Goal: Contribute content: Contribute content

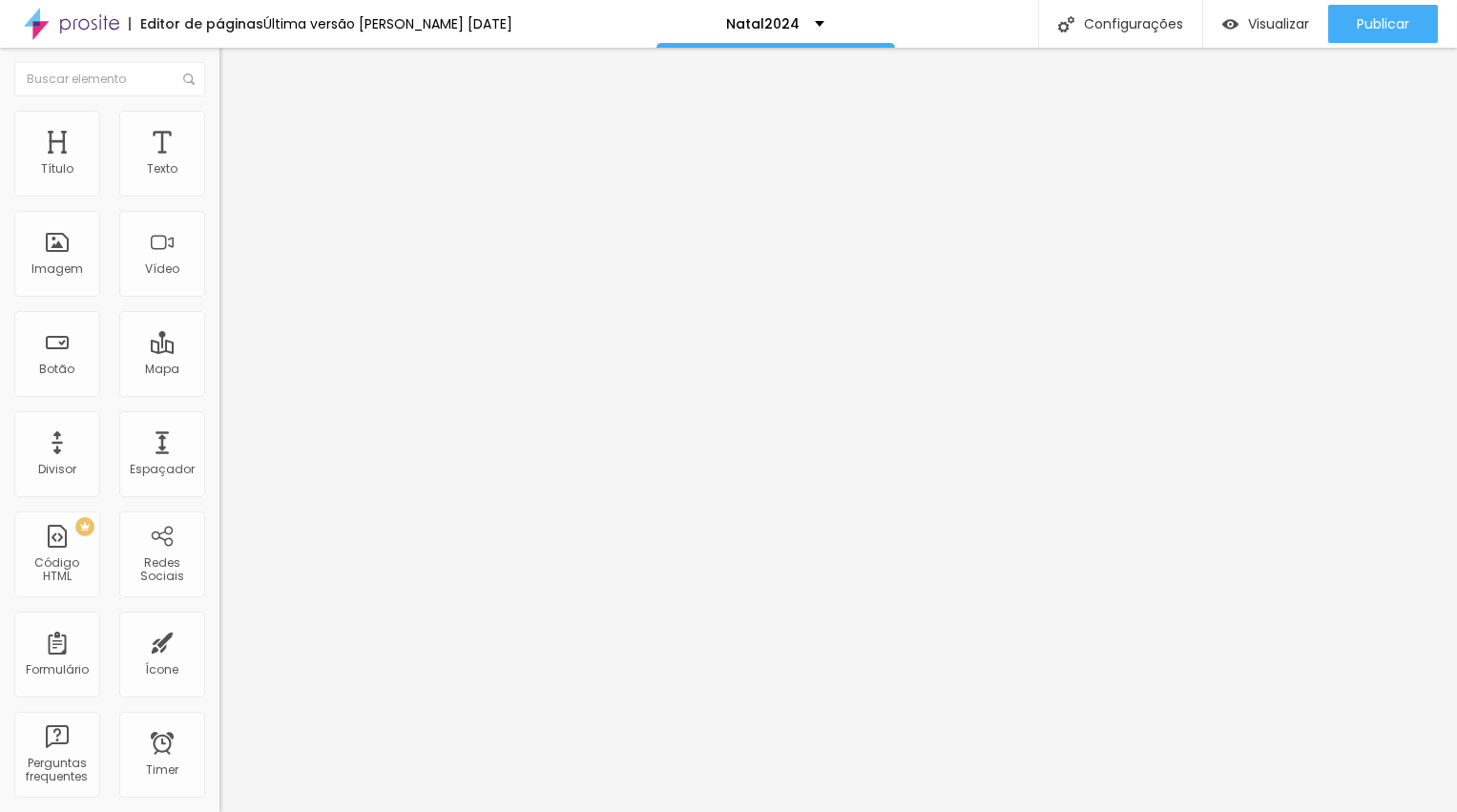
click at [220, 126] on li "Avançado" at bounding box center [329, 120] width 220 height 20
click at [220, 130] on ul "Estilo Avançado" at bounding box center [329, 110] width 220 height 38
click at [236, 112] on span "Estilo" at bounding box center [251, 104] width 29 height 17
click at [233, 64] on img "button" at bounding box center [241, 70] width 16 height 16
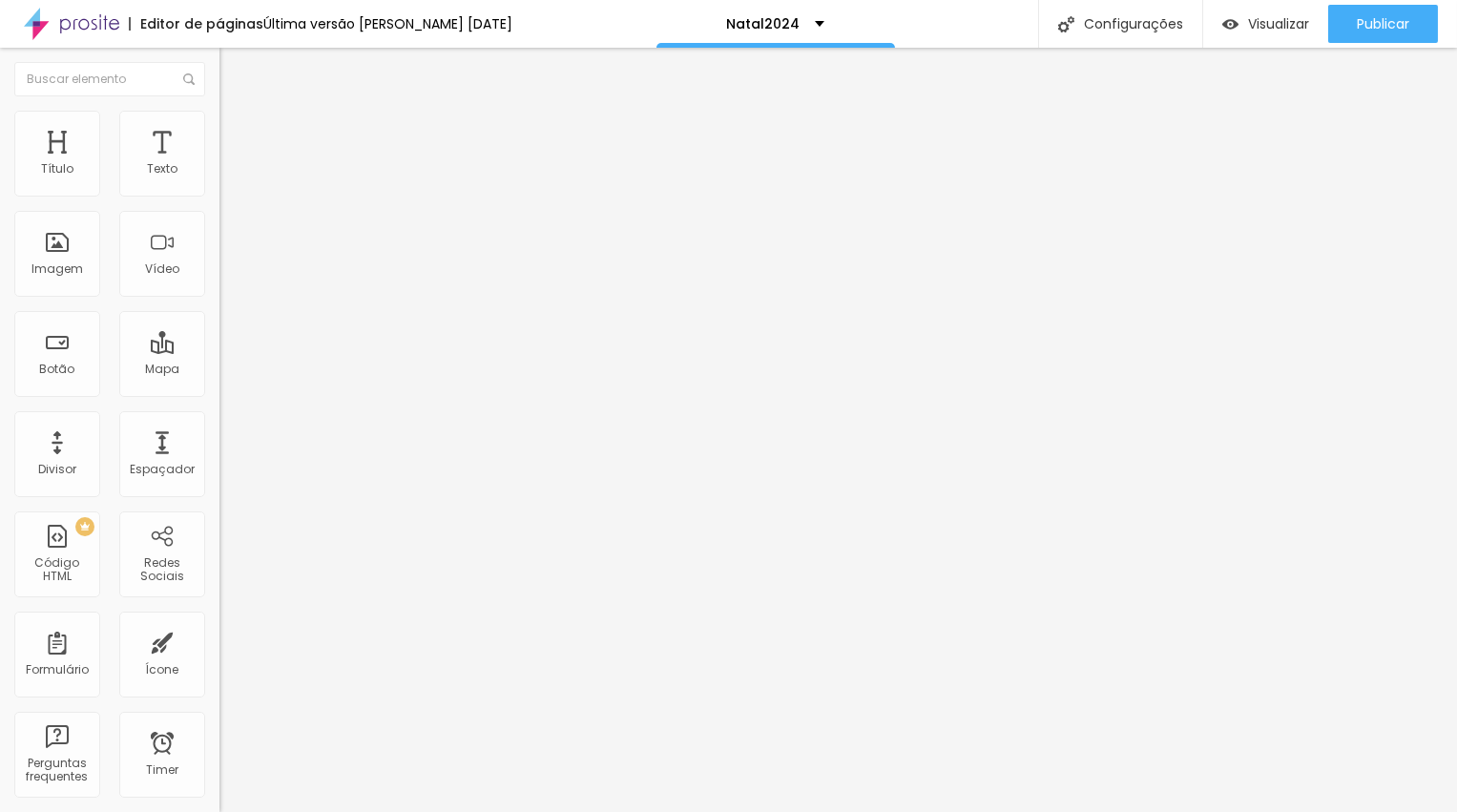
click at [220, 81] on button "Editar Título" at bounding box center [329, 69] width 220 height 44
click at [220, 164] on span "Adicionar imagem" at bounding box center [281, 155] width 123 height 17
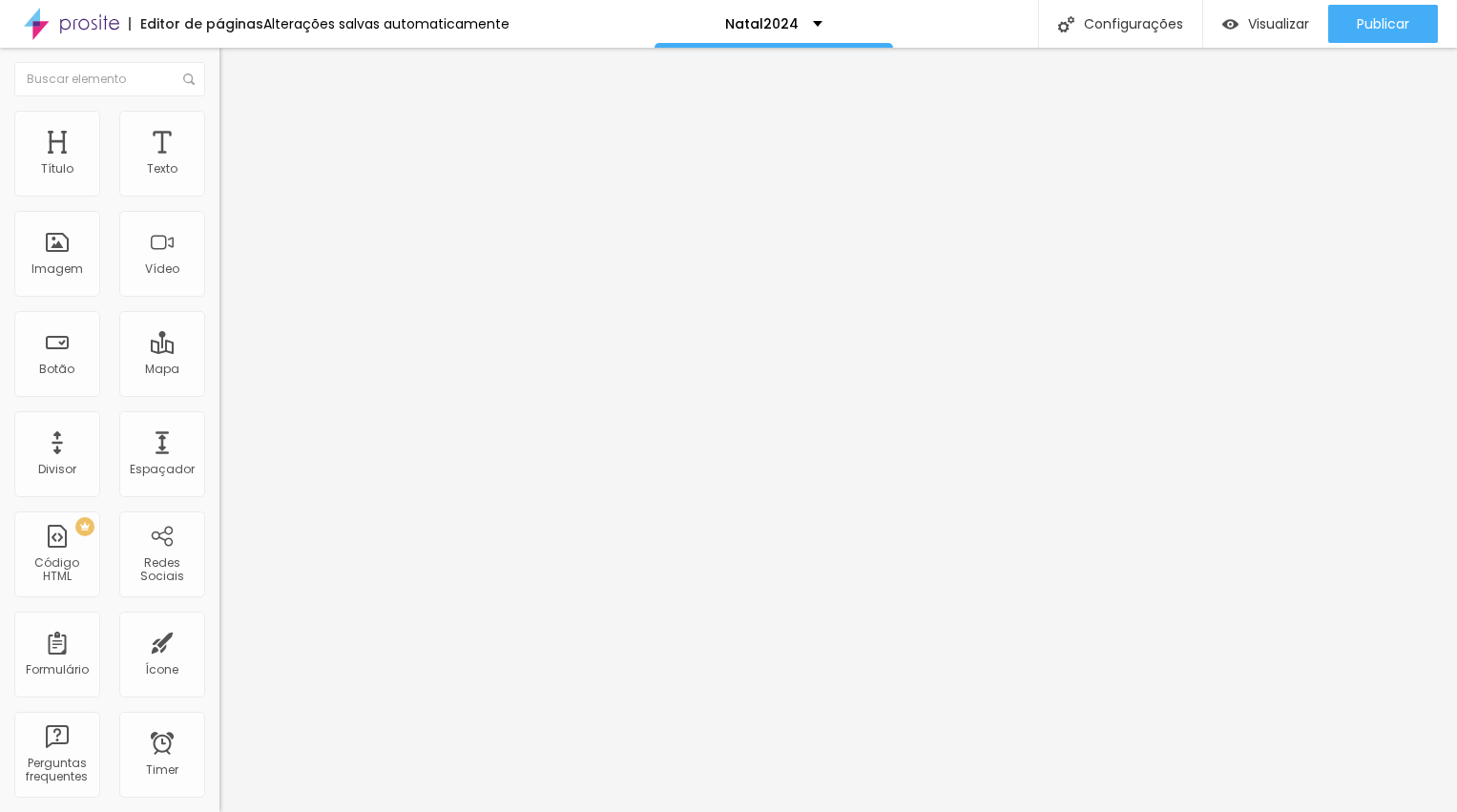
click at [220, 164] on span "Trocar imagem" at bounding box center [271, 155] width 104 height 17
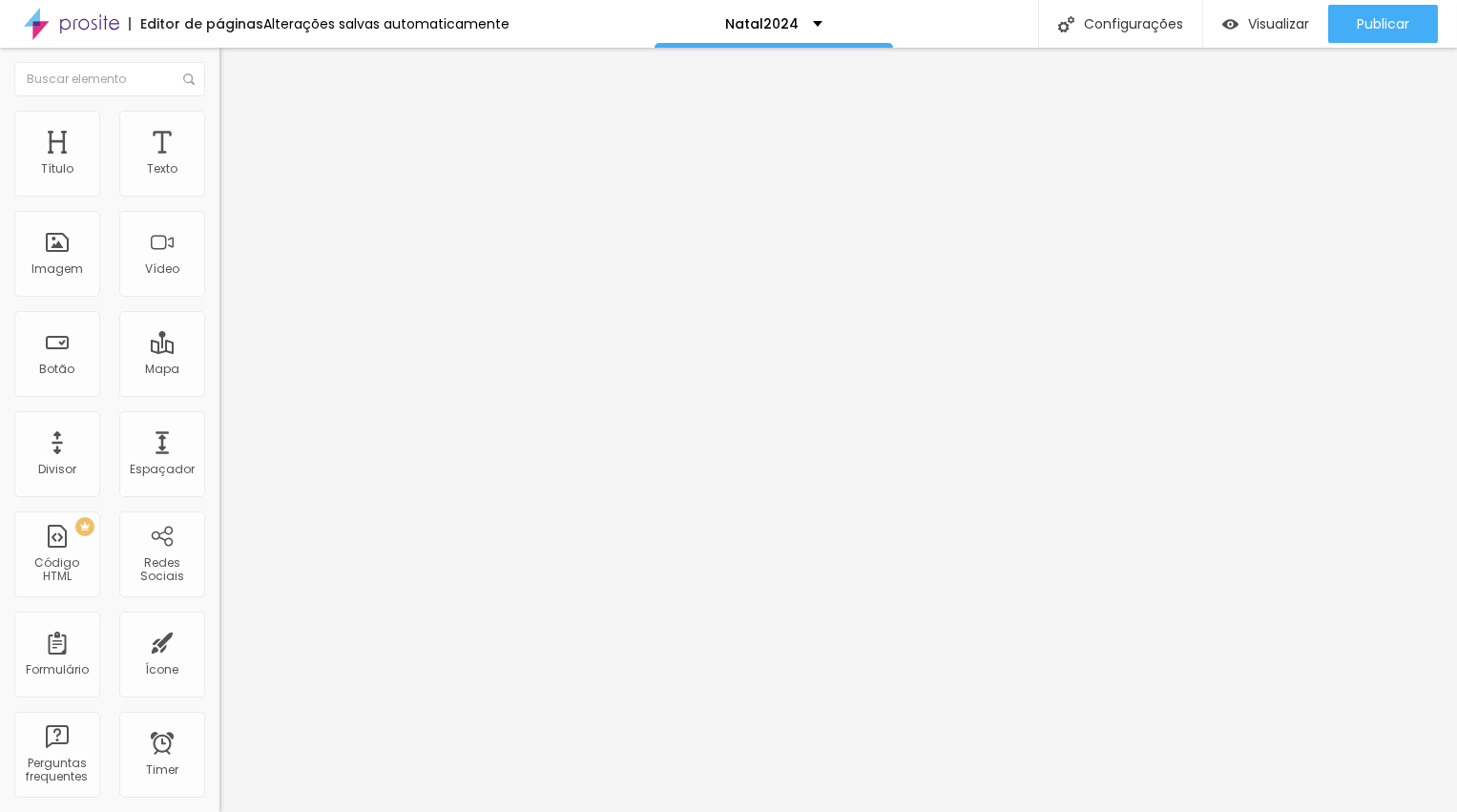
scroll to position [1154, 0]
click at [60, 269] on div "Imagem" at bounding box center [57, 269] width 52 height 14
click at [29, 268] on div "Imagem" at bounding box center [58, 254] width 86 height 86
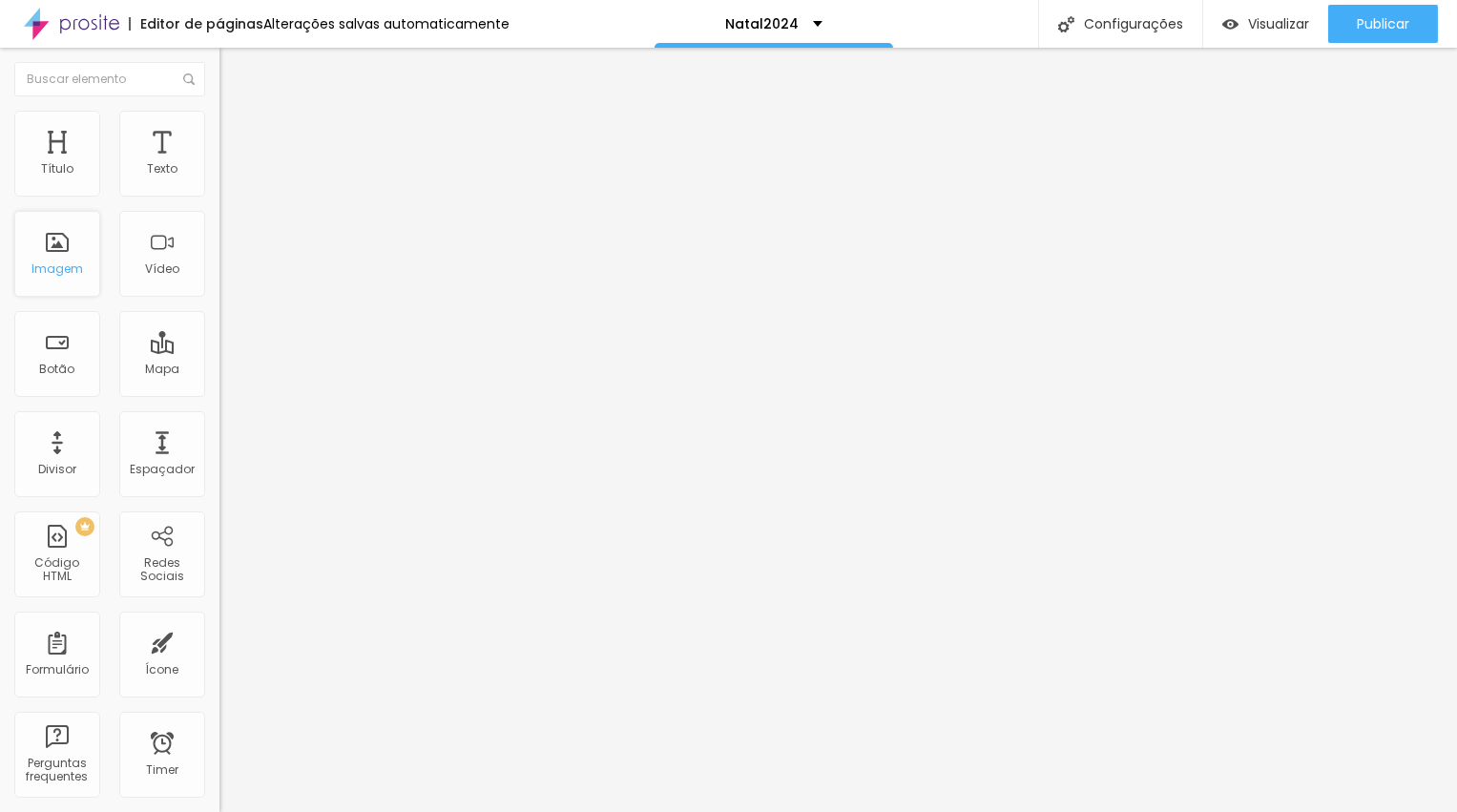
click at [63, 271] on div "Imagem" at bounding box center [57, 269] width 52 height 14
click at [74, 275] on div "Imagem" at bounding box center [57, 269] width 52 height 14
click at [220, 164] on span "Trocar imagem" at bounding box center [271, 155] width 104 height 17
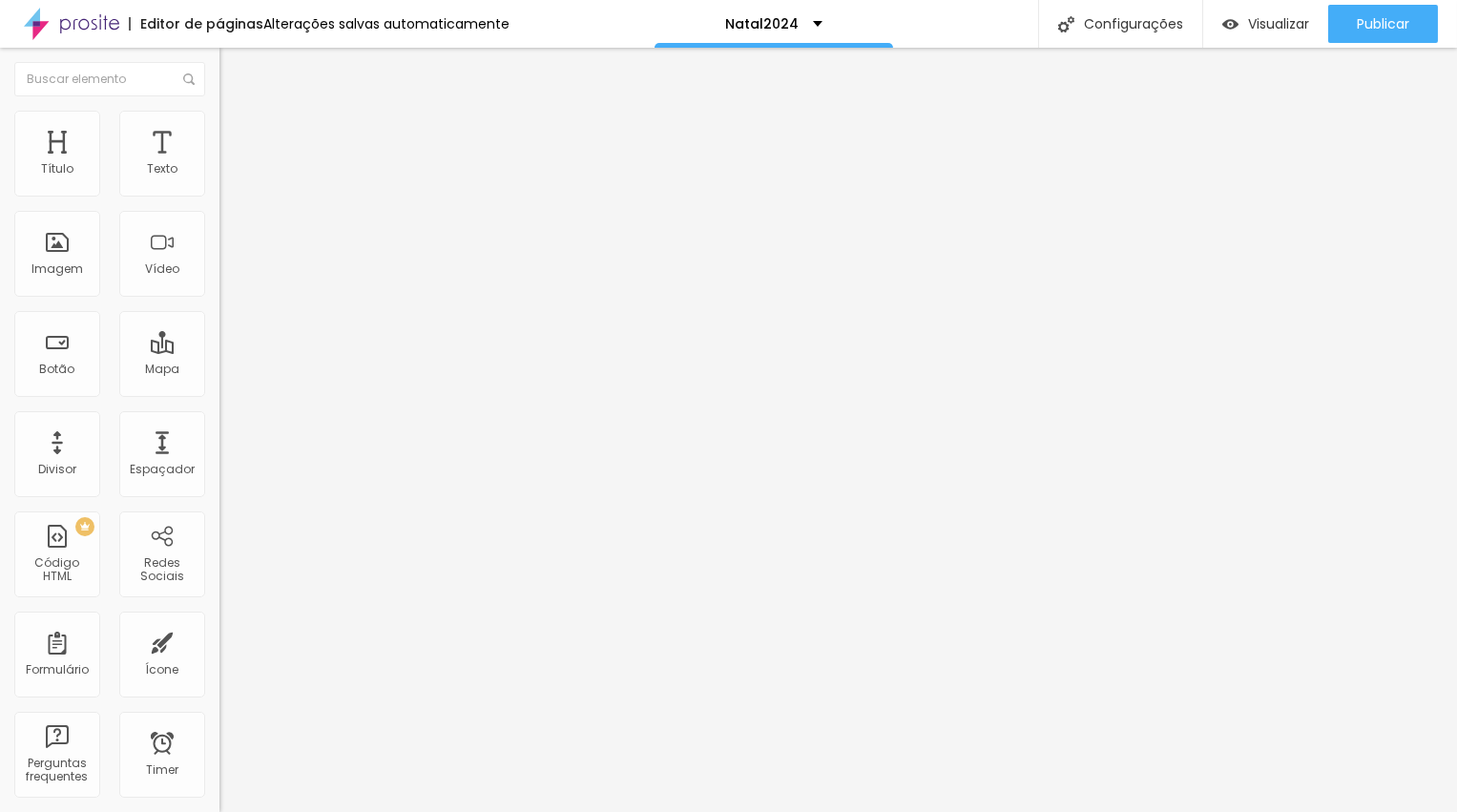
click at [220, 164] on span "Trocar imagem" at bounding box center [271, 155] width 104 height 17
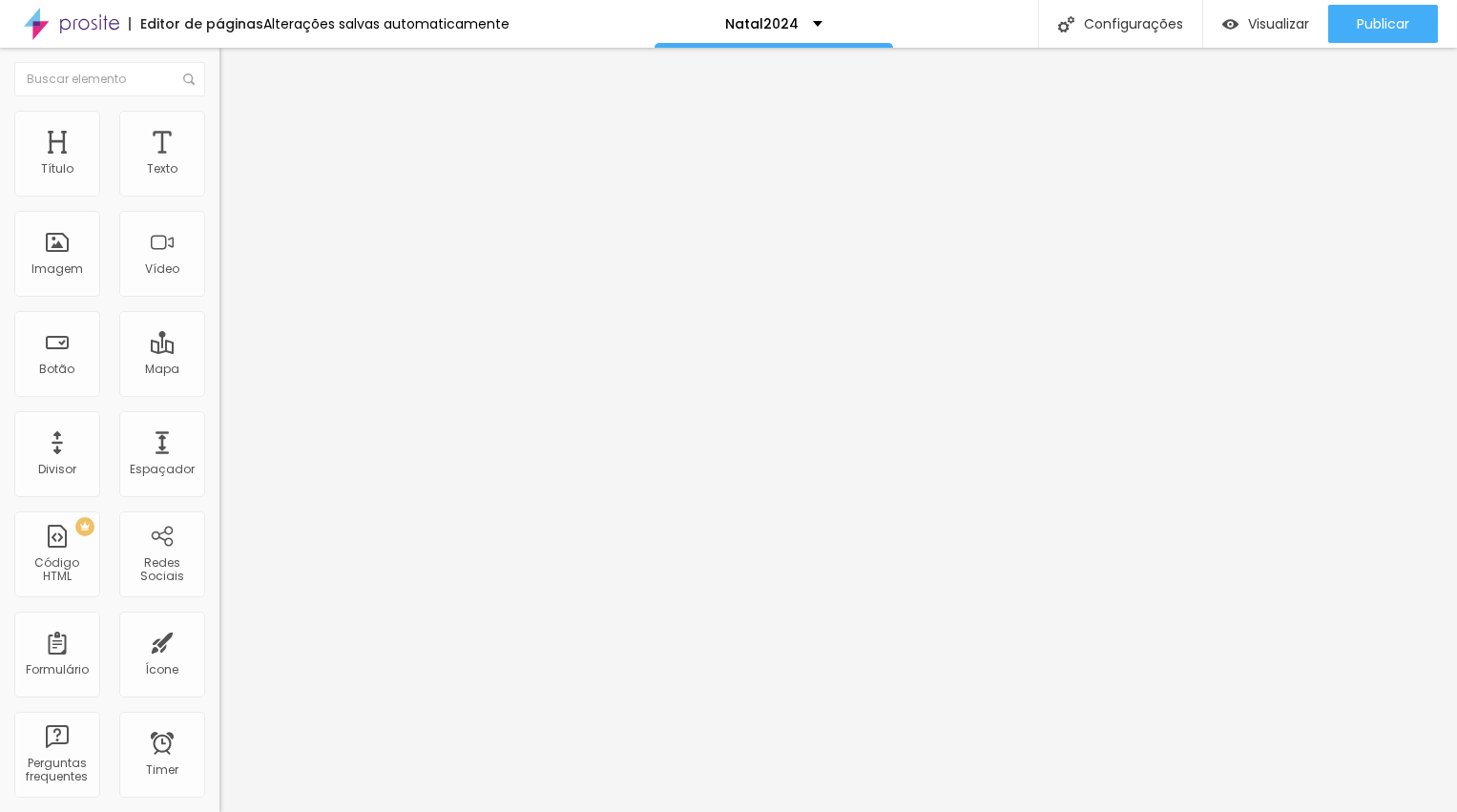
click at [229, 274] on icon "button" at bounding box center [233, 271] width 8 height 8
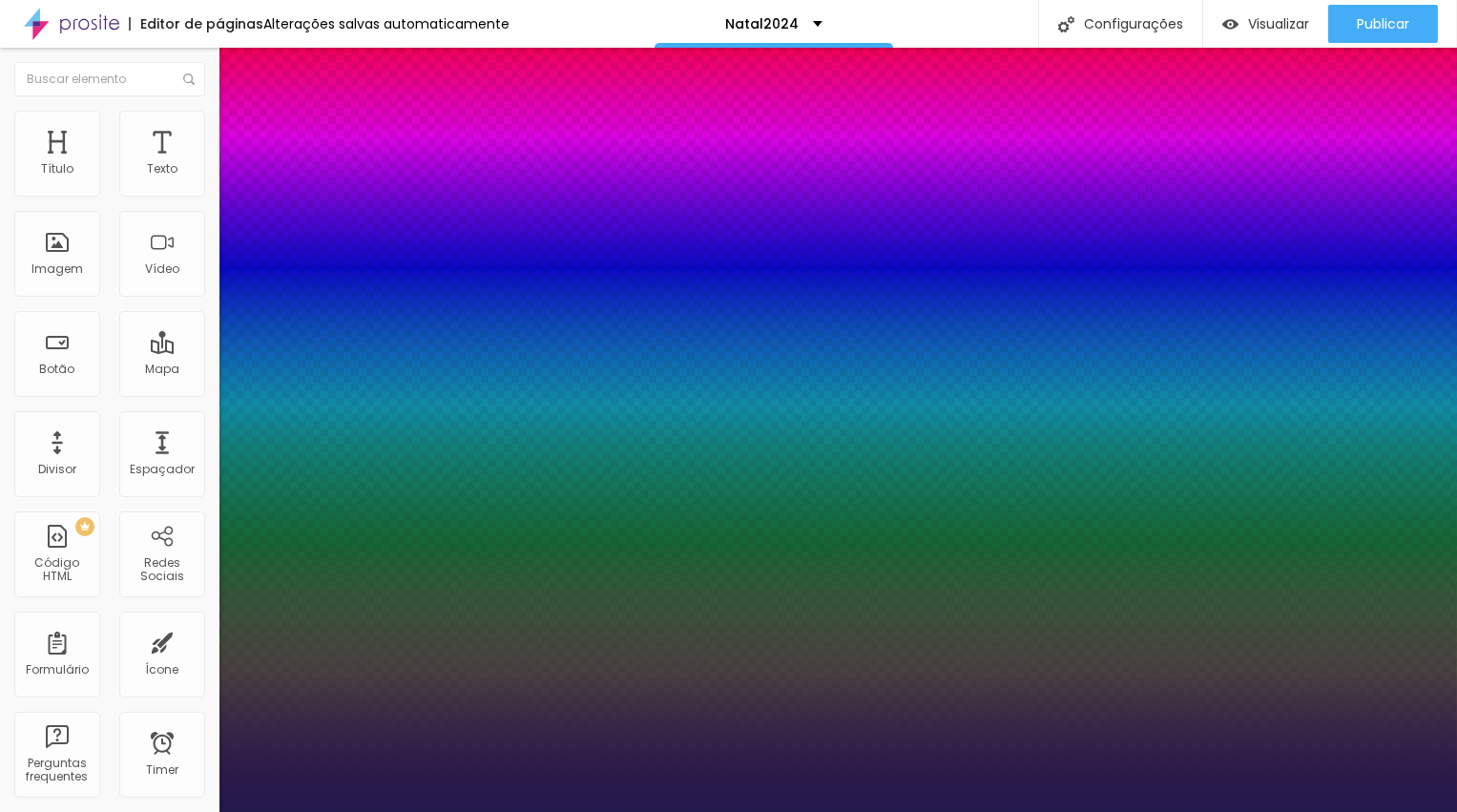
type input "1"
type input "19"
type input "1"
type input "20"
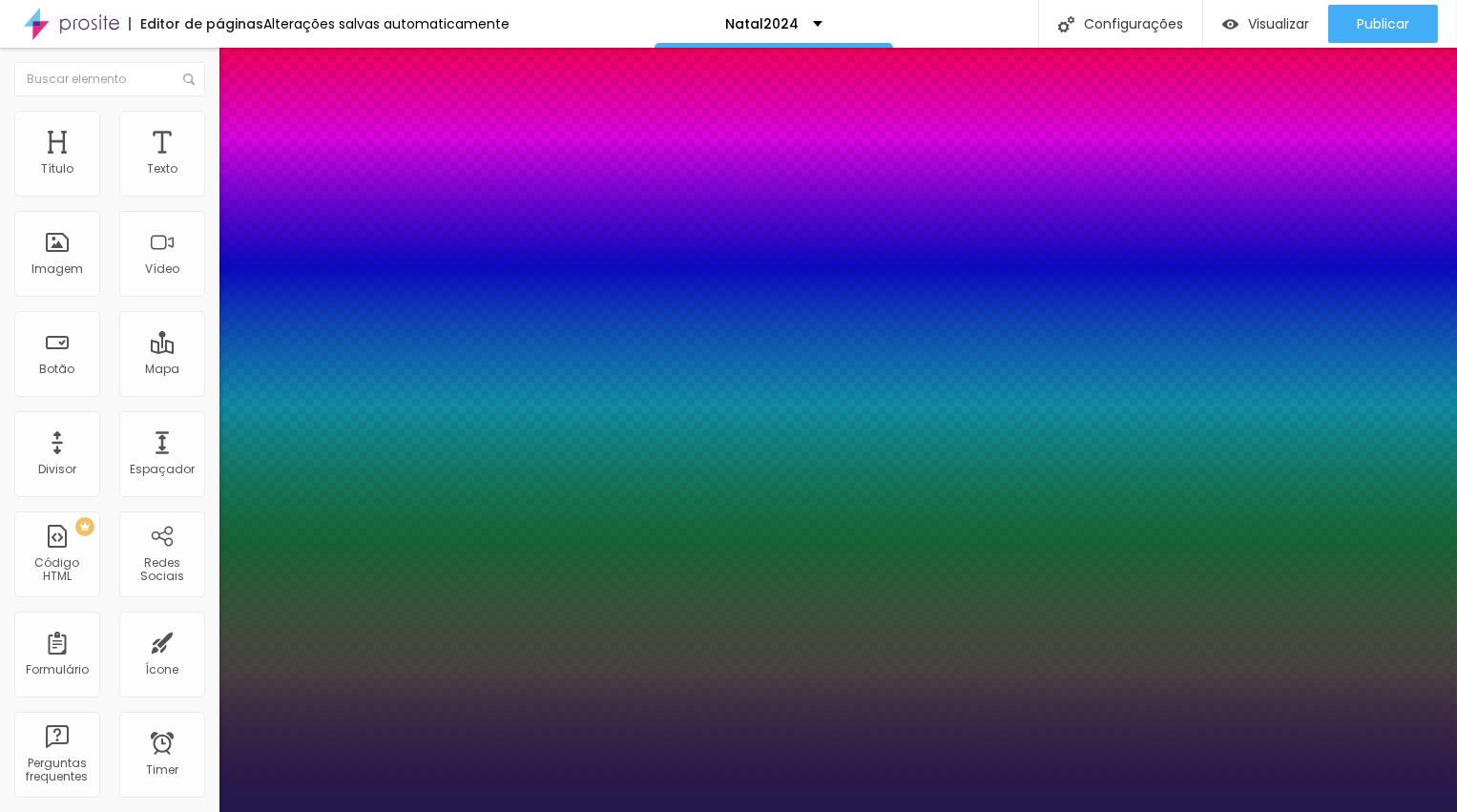
type input "20"
type input "1"
type input "21"
type input "1"
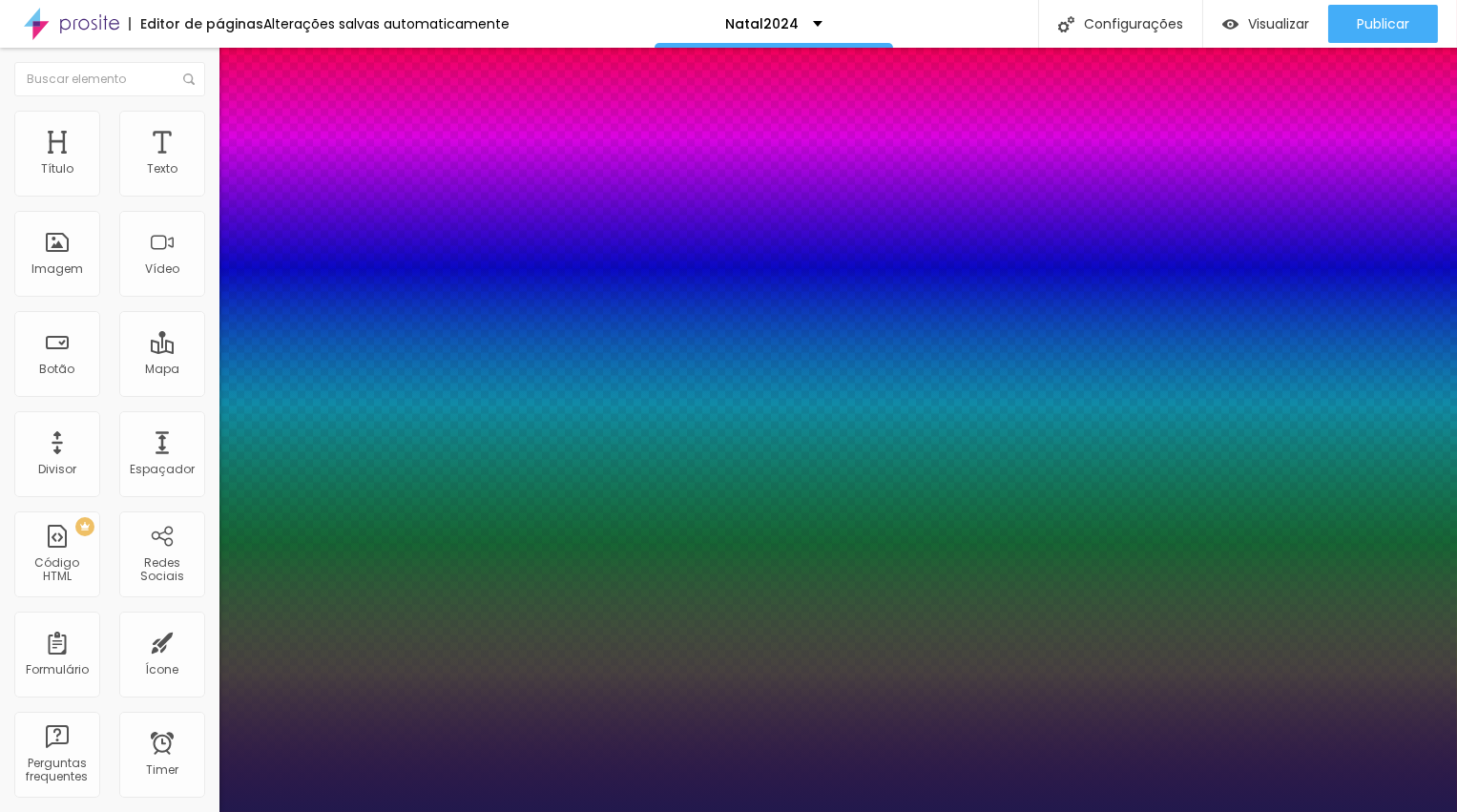
type input "22"
type input "1"
type input "22"
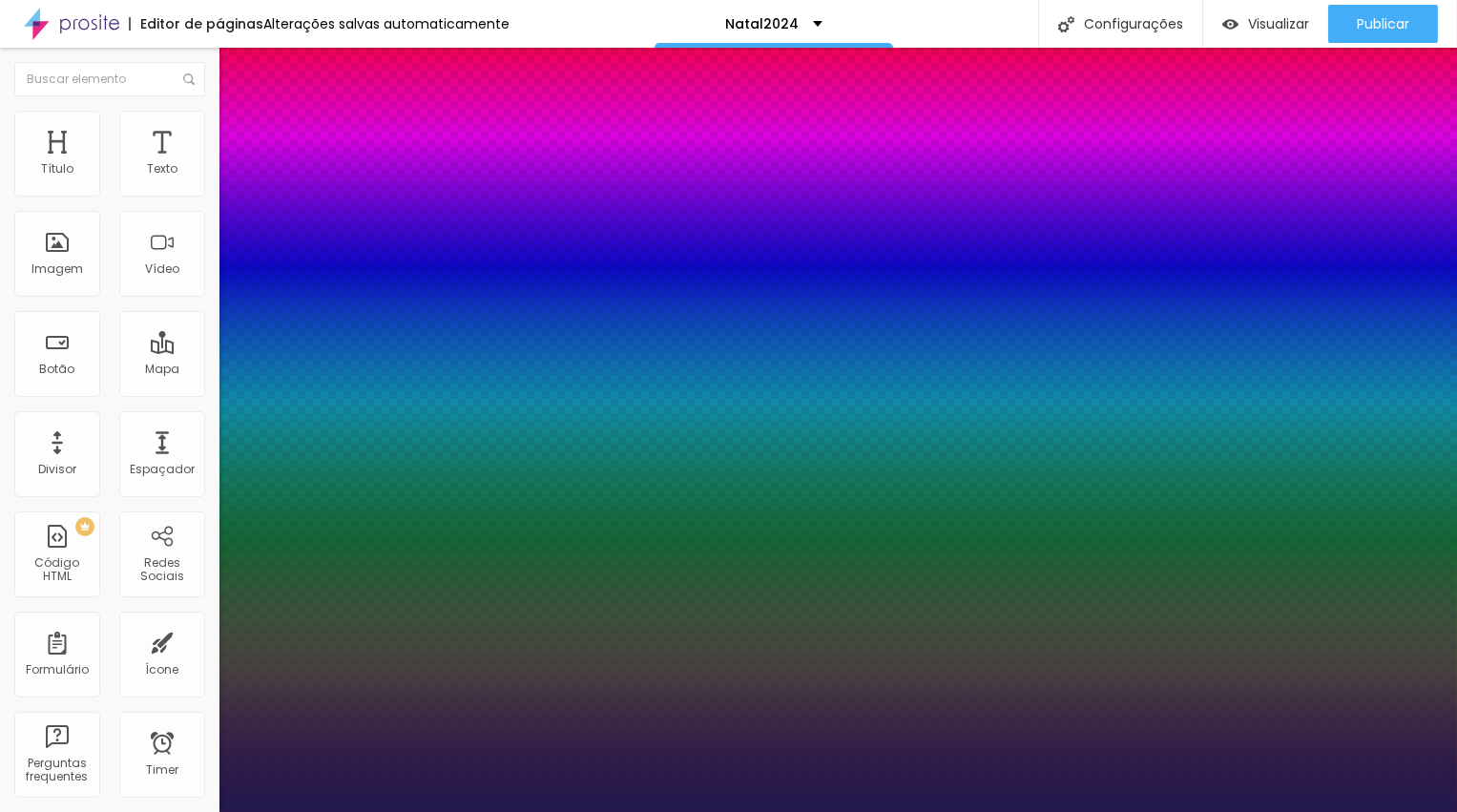
click at [693, 811] on div at bounding box center [728, 812] width 1457 height 0
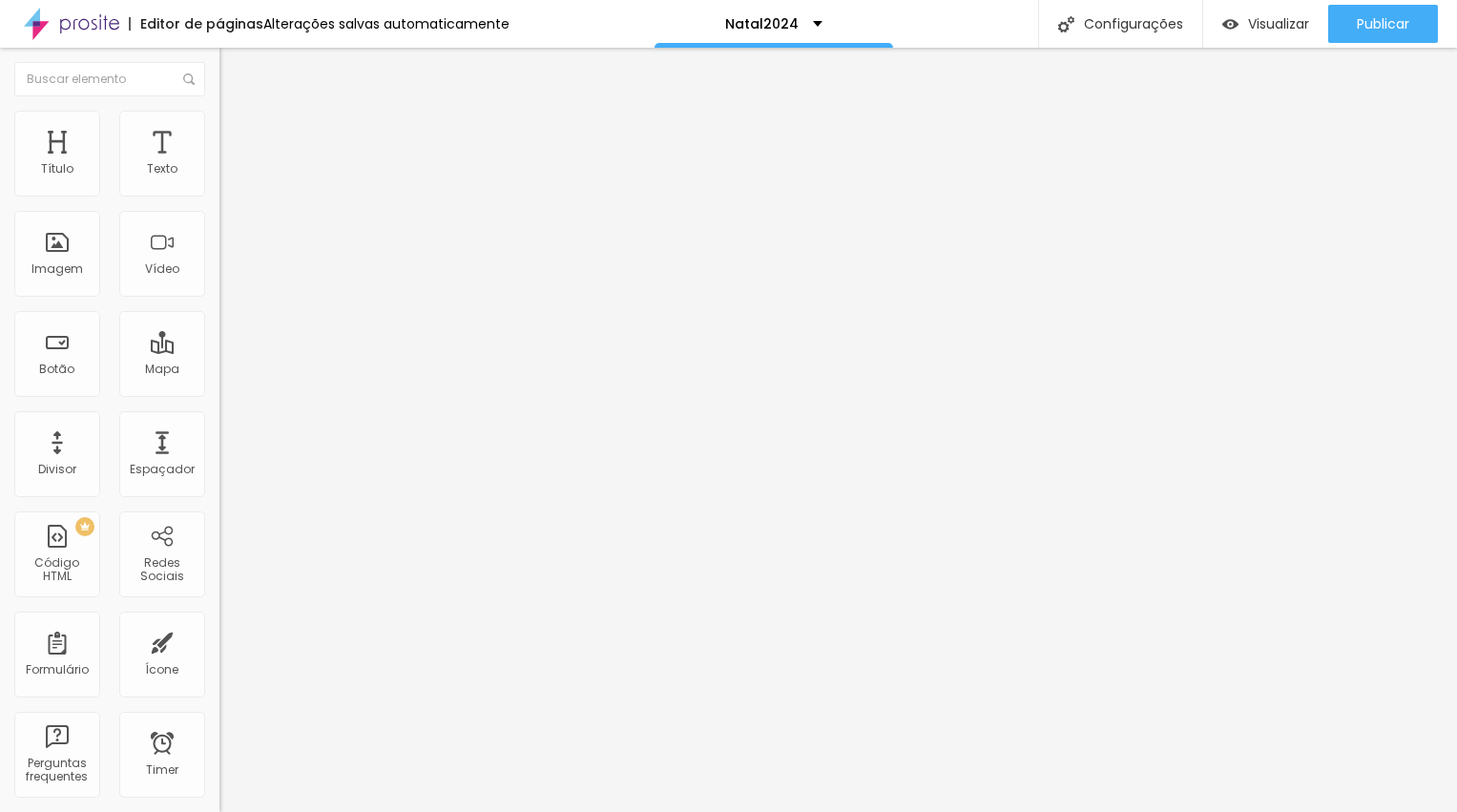
click at [220, 180] on input "<iframe width="315" height="560" src="[URL][DOMAIN_NAME]" title="[DATE]" frameb…" at bounding box center [334, 170] width 229 height 20
click at [220, 164] on span "Trocar imagem" at bounding box center [271, 155] width 104 height 17
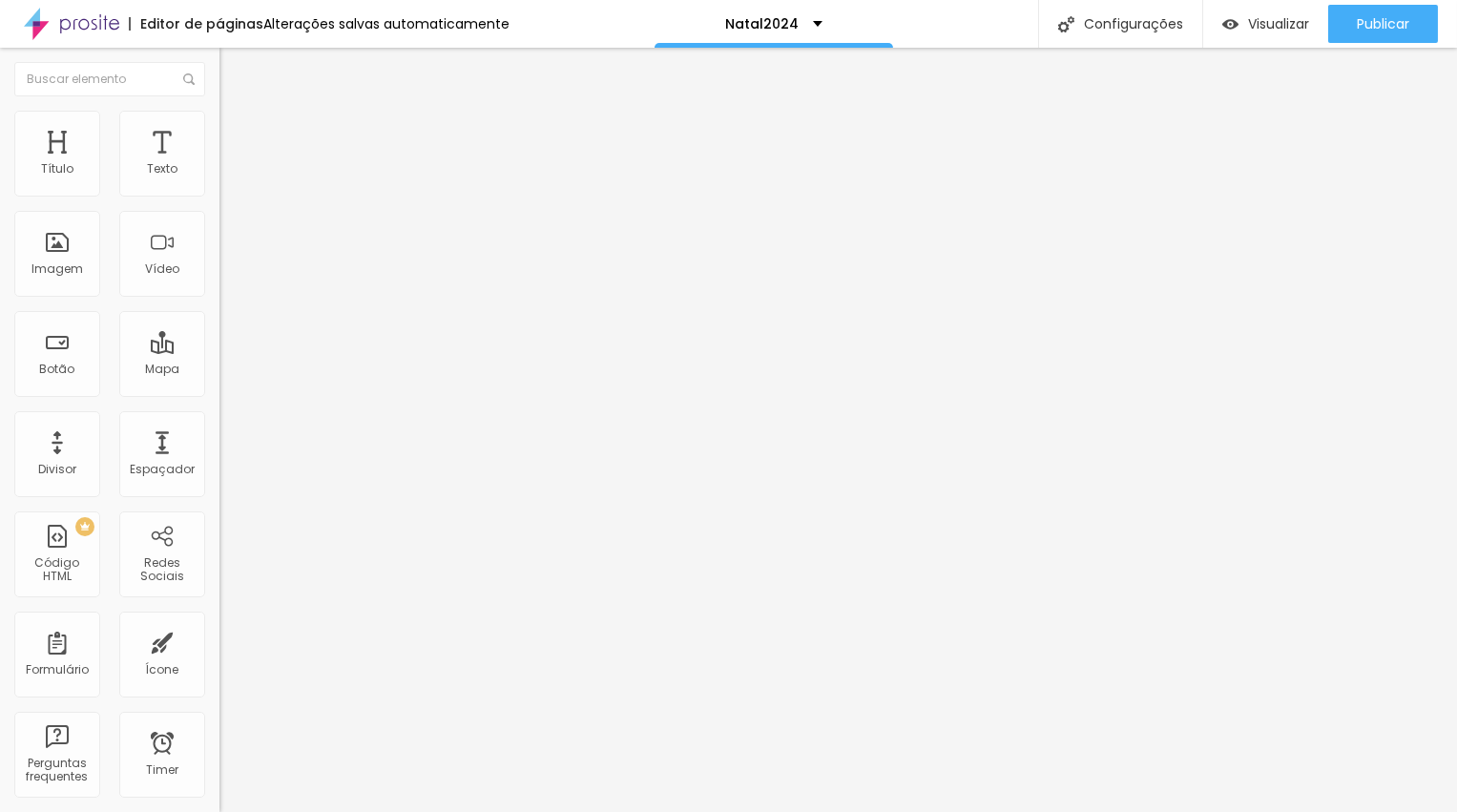
click at [220, 282] on button "button" at bounding box center [232, 272] width 26 height 20
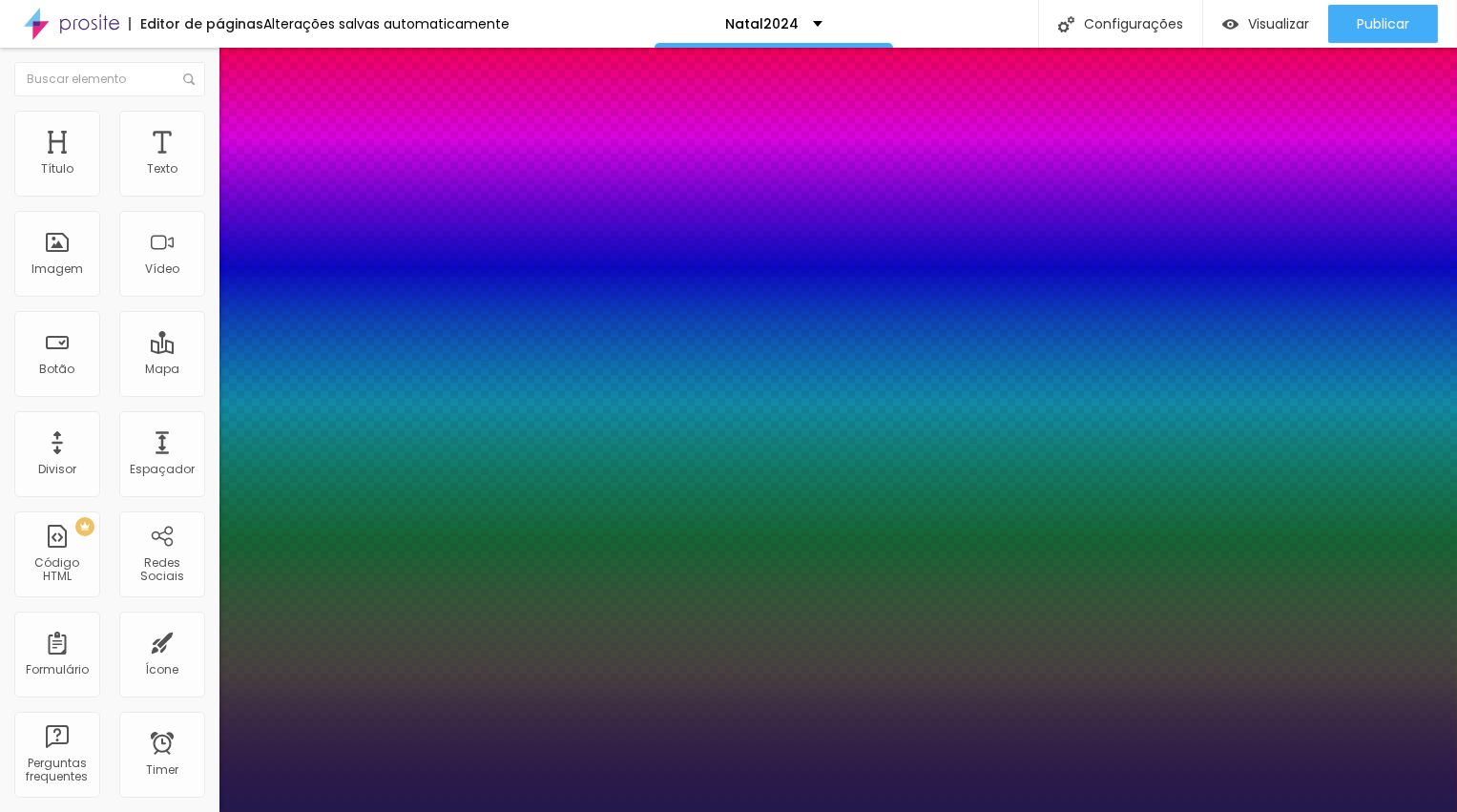
type input "1"
select select "Actor-Regular"
type input "1"
click at [653, 811] on div at bounding box center [728, 812] width 1457 height 0
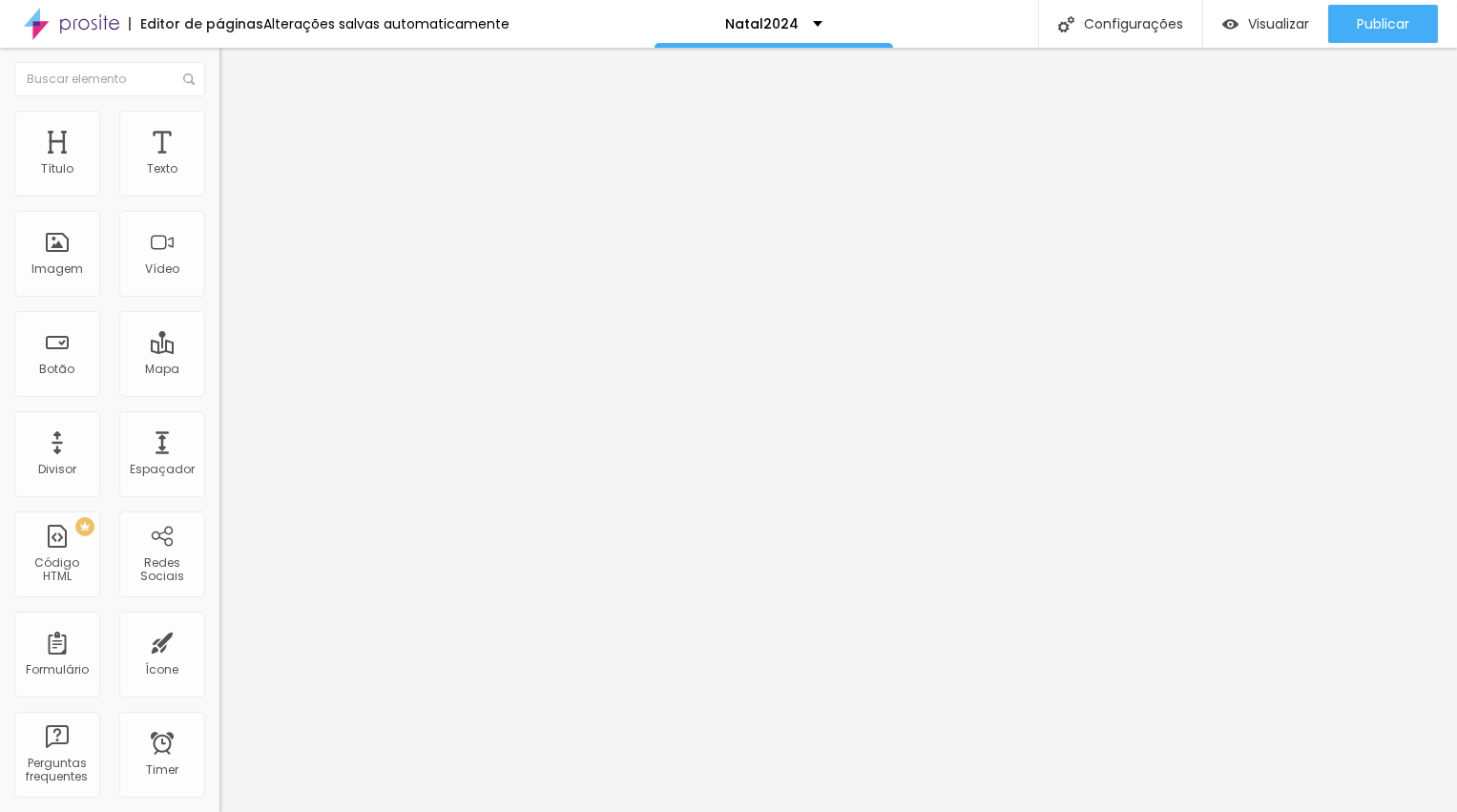
click at [220, 164] on span "Trocar imagem" at bounding box center [271, 155] width 104 height 17
click at [220, 180] on input "<iframe width="315" height="560" src="[URL][DOMAIN_NAME]" title="[DATE]" frameb…" at bounding box center [334, 170] width 229 height 20
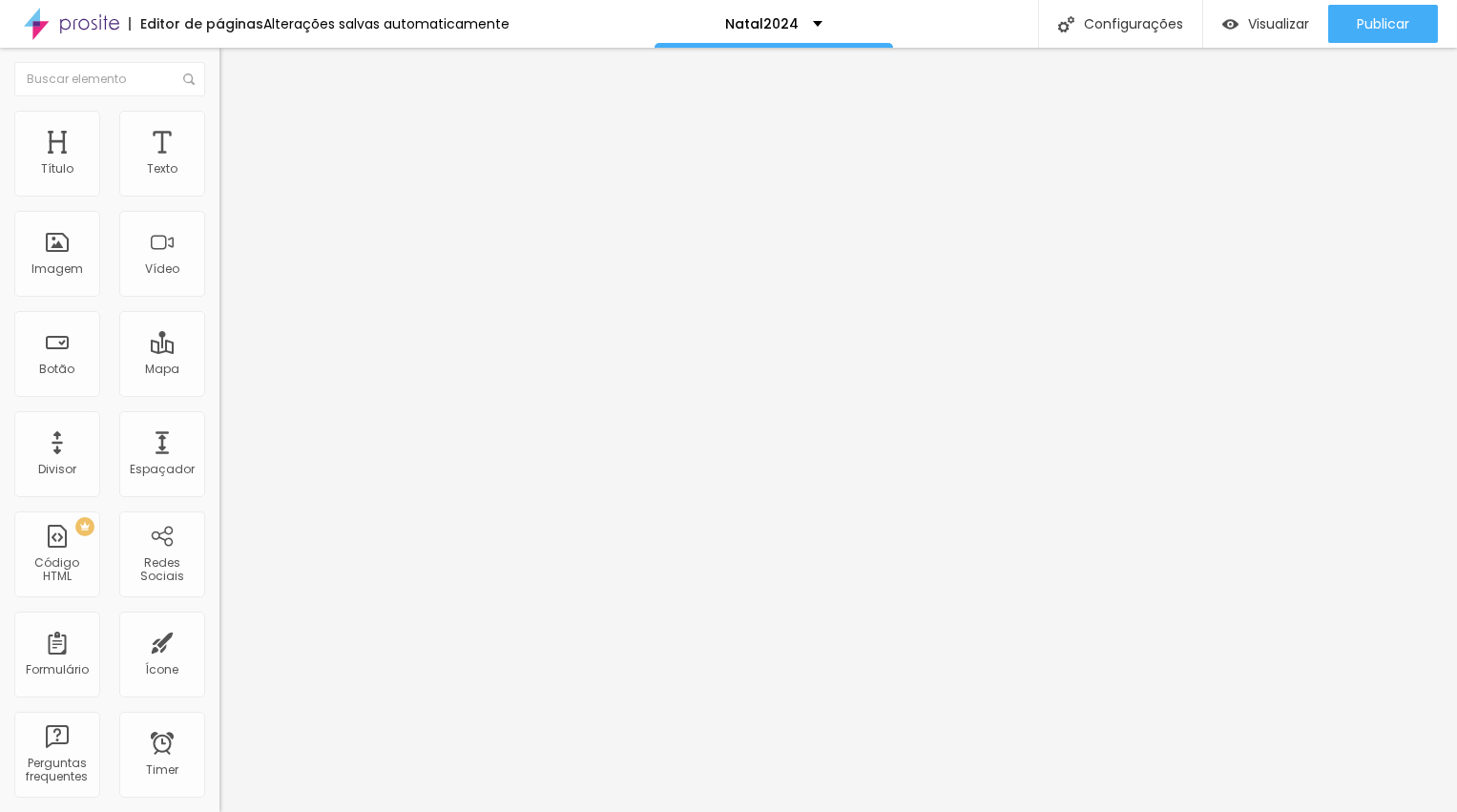
paste input "<iframe width="353" height="628" src="[URL][DOMAIN_NAME]" title="Cenário [DATE]…"
type input "<iframe width="353" height="628" src="[URL][DOMAIN_NAME]" title="Cenário [DATE]…"
